Goal: Task Accomplishment & Management: Complete application form

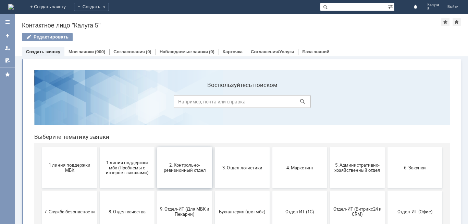
click at [180, 165] on span "2. Контрольно-ревизионный отдел" at bounding box center [184, 167] width 51 height 10
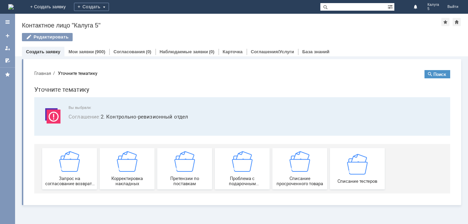
click at [239, 112] on span "Соглашение : 2. Контрольно-ревизионный отдел" at bounding box center [256, 116] width 374 height 8
click at [357, 164] on img at bounding box center [357, 163] width 21 height 21
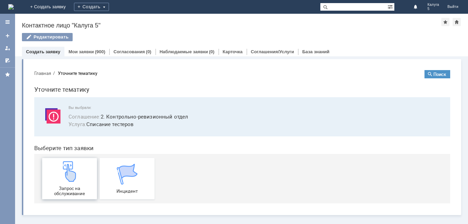
click at [74, 179] on img at bounding box center [69, 171] width 21 height 21
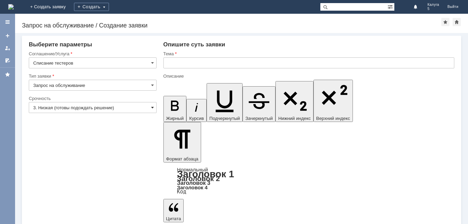
click at [153, 107] on span at bounding box center [152, 107] width 3 height 5
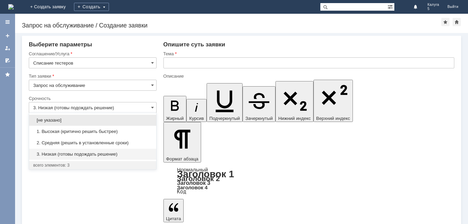
click at [64, 141] on span "2. Средняя (решить в установленные сроки)" at bounding box center [92, 142] width 119 height 5
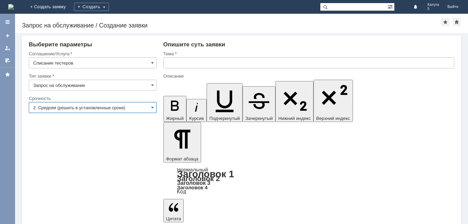
type input "2. Средняя (решить в установленные сроки)"
click at [179, 65] on input "text" at bounding box center [309, 62] width 291 height 11
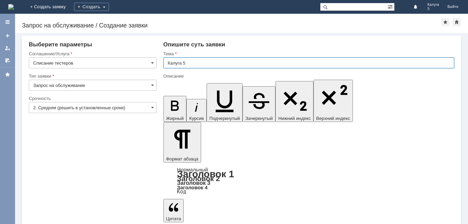
type input "Калуга 5"
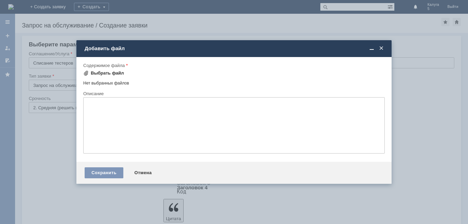
click at [114, 73] on div "Выбрать файл" at bounding box center [107, 72] width 33 height 5
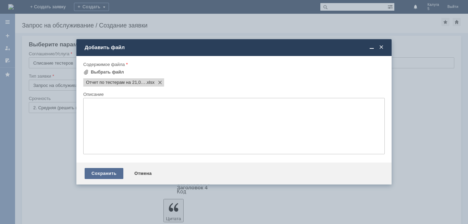
click at [112, 172] on div "Сохранить" at bounding box center [104, 173] width 39 height 11
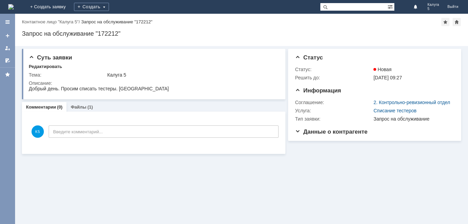
click at [103, 104] on div "Комментарии (0) Файлы (1)" at bounding box center [154, 107] width 264 height 10
click at [74, 107] on link "Файлы" at bounding box center [79, 106] width 16 height 5
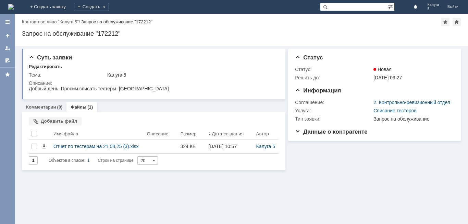
click at [74, 107] on link "Файлы" at bounding box center [79, 106] width 16 height 5
